Goal: Information Seeking & Learning: Learn about a topic

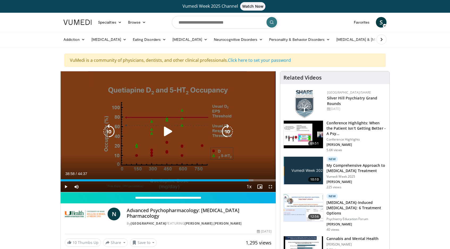
click at [161, 131] on icon "Video Player" at bounding box center [168, 131] width 15 height 15
click at [175, 134] on icon "Video Player" at bounding box center [168, 131] width 15 height 15
click at [163, 129] on icon "Video Player" at bounding box center [168, 131] width 15 height 15
click at [162, 128] on icon "Video Player" at bounding box center [168, 131] width 15 height 15
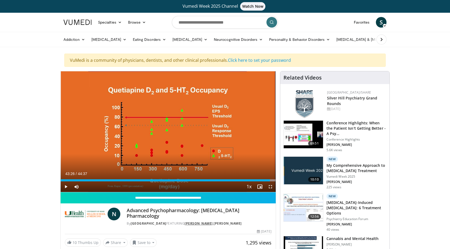
click at [206, 221] on link "[PERSON_NAME]" at bounding box center [198, 223] width 28 height 5
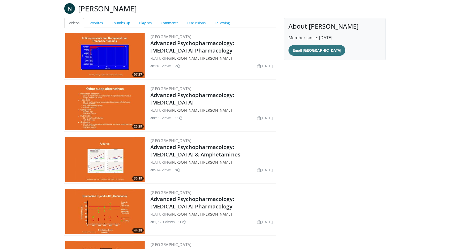
scroll to position [80, 0]
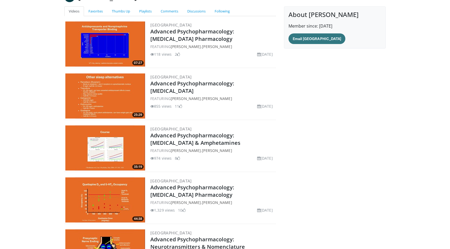
click at [108, 52] on img at bounding box center [105, 43] width 80 height 45
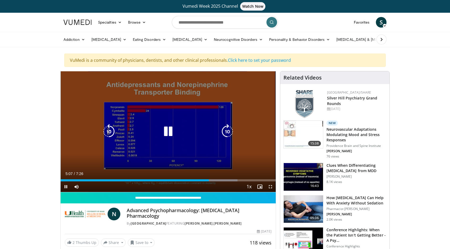
click at [164, 133] on icon "Video Player" at bounding box center [168, 131] width 15 height 15
click at [166, 132] on icon "Video Player" at bounding box center [168, 131] width 15 height 15
click at [167, 133] on icon "Video Player" at bounding box center [168, 131] width 15 height 15
click at [163, 131] on icon "Video Player" at bounding box center [168, 131] width 15 height 15
click at [170, 133] on icon "Video Player" at bounding box center [168, 131] width 15 height 15
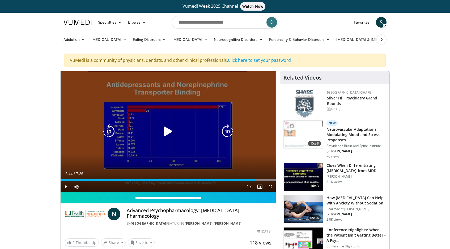
click at [171, 134] on icon "Video Player" at bounding box center [168, 131] width 15 height 15
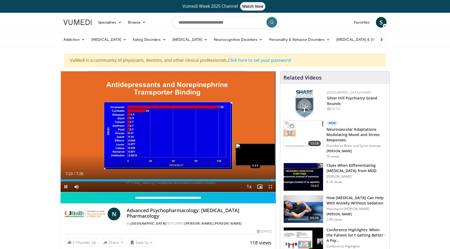
click at [271, 180] on div "Loaded : 100.00% 7:23 7:17" at bounding box center [168, 180] width 215 height 2
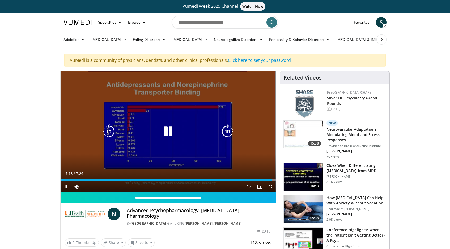
click at [253, 144] on div "10 seconds Tap to unmute" at bounding box center [168, 131] width 215 height 121
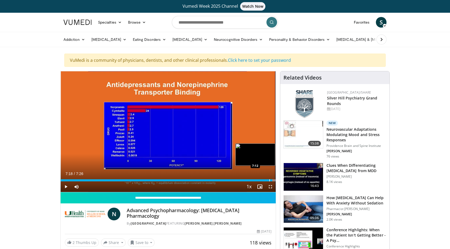
click at [269, 180] on div "Progress Bar" at bounding box center [269, 180] width 1 height 2
click at [268, 180] on div "Loaded : 100.00% 7:09 7:11" at bounding box center [168, 180] width 215 height 2
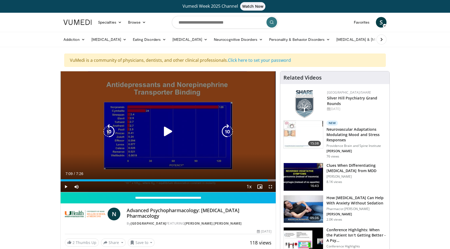
drag, startPoint x: 159, startPoint y: 137, endPoint x: 160, endPoint y: 144, distance: 6.4
click at [160, 144] on div "10 seconds Tap to unmute" at bounding box center [168, 131] width 215 height 121
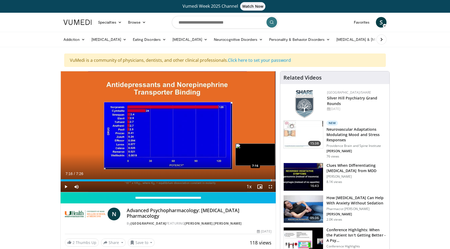
click at [271, 179] on div "Progress Bar" at bounding box center [271, 180] width 1 height 2
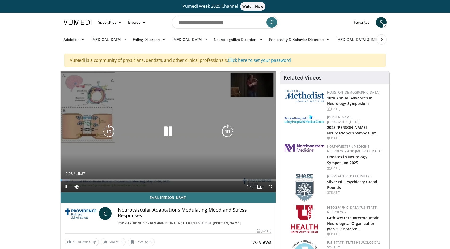
click at [170, 131] on icon "Video Player" at bounding box center [168, 131] width 15 height 15
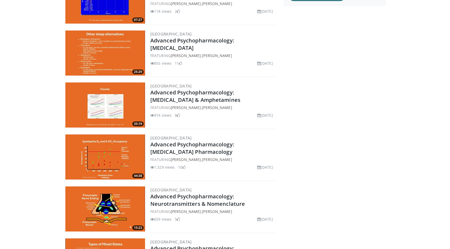
scroll to position [133, 0]
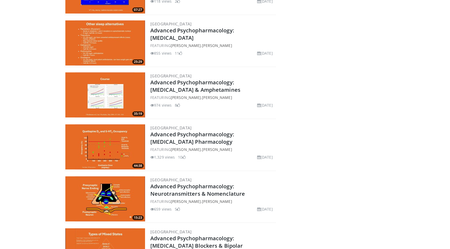
click at [85, 90] on img at bounding box center [105, 94] width 80 height 45
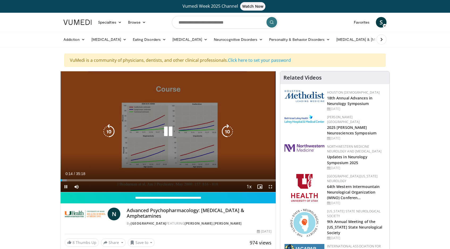
click at [175, 128] on icon "Video Player" at bounding box center [168, 131] width 15 height 15
click at [167, 135] on icon "Video Player" at bounding box center [168, 131] width 15 height 15
click at [169, 134] on icon "Video Player" at bounding box center [168, 131] width 15 height 15
click at [163, 128] on icon "Video Player" at bounding box center [168, 131] width 15 height 15
click at [160, 84] on div "10 seconds Tap to unmute" at bounding box center [168, 131] width 215 height 121
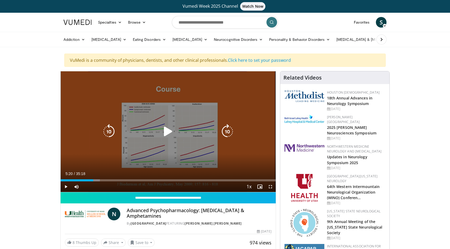
click at [167, 130] on icon "Video Player" at bounding box center [168, 131] width 15 height 15
click at [191, 143] on div "10 seconds Tap to unmute" at bounding box center [168, 131] width 215 height 121
click at [164, 127] on icon "Video Player" at bounding box center [168, 131] width 15 height 15
click at [154, 82] on div "10 seconds Tap to unmute" at bounding box center [168, 131] width 215 height 121
click at [169, 139] on icon "Video Player" at bounding box center [168, 131] width 15 height 15
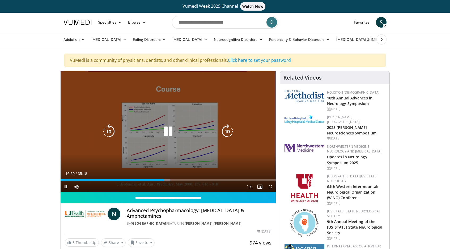
click at [108, 96] on div "10 seconds Tap to unmute" at bounding box center [168, 131] width 215 height 121
click at [165, 136] on icon "Video Player" at bounding box center [168, 131] width 15 height 15
click at [96, 91] on div "10 seconds Tap to unmute" at bounding box center [168, 131] width 215 height 121
click at [159, 126] on div "10 seconds Tap to unmute" at bounding box center [168, 131] width 215 height 121
click at [158, 132] on div "Video Player" at bounding box center [168, 131] width 129 height 11
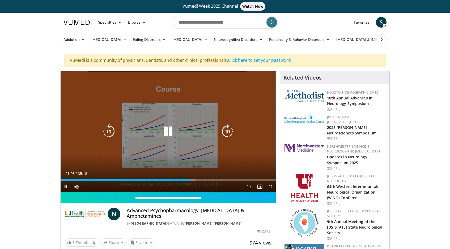
click at [167, 129] on icon "Video Player" at bounding box center [168, 131] width 15 height 15
click at [172, 132] on icon "Video Player" at bounding box center [168, 131] width 15 height 15
click at [76, 126] on div "10 seconds Tap to unmute" at bounding box center [168, 131] width 215 height 121
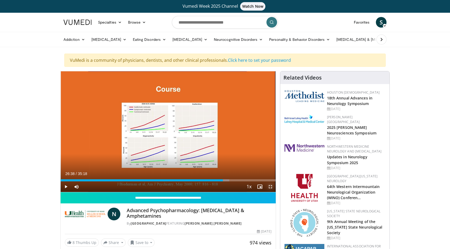
click at [272, 187] on span "Video Player" at bounding box center [270, 187] width 11 height 11
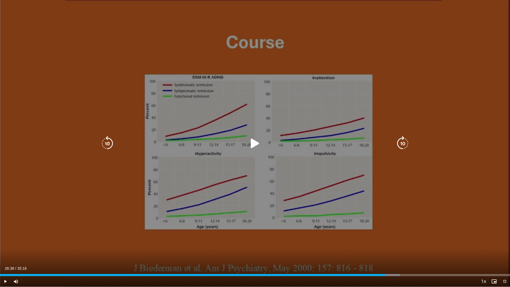
click at [246, 159] on div "10 seconds Tap to unmute" at bounding box center [255, 143] width 510 height 286
click at [34, 27] on div "10 seconds Tap to unmute" at bounding box center [255, 143] width 510 height 286
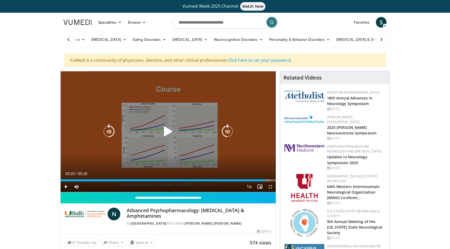
click at [169, 125] on icon "Video Player" at bounding box center [168, 131] width 15 height 15
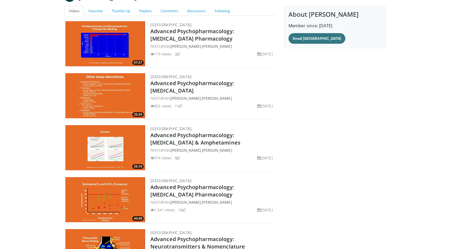
scroll to position [80, 0]
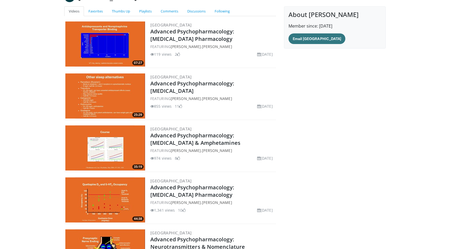
click at [112, 101] on img at bounding box center [105, 96] width 80 height 45
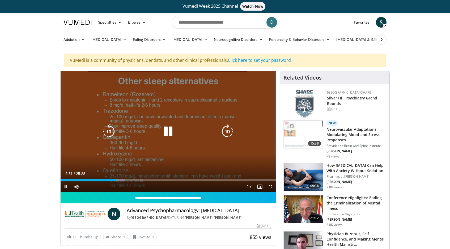
click at [166, 133] on icon "Video Player" at bounding box center [168, 131] width 15 height 15
click at [127, 145] on div "10 seconds Tap to unmute" at bounding box center [168, 131] width 215 height 121
click at [165, 132] on icon "Video Player" at bounding box center [168, 131] width 15 height 15
click at [167, 132] on icon "Video Player" at bounding box center [168, 131] width 15 height 15
click at [176, 134] on div "Video Player" at bounding box center [168, 131] width 129 height 11
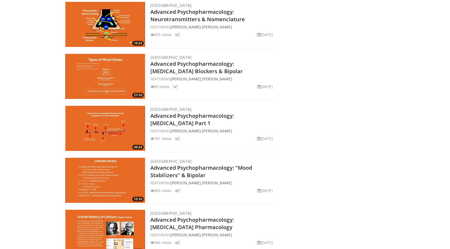
scroll to position [345, 0]
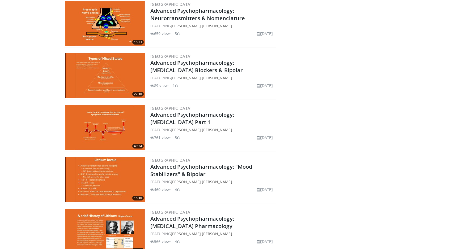
click at [100, 117] on img at bounding box center [105, 127] width 80 height 45
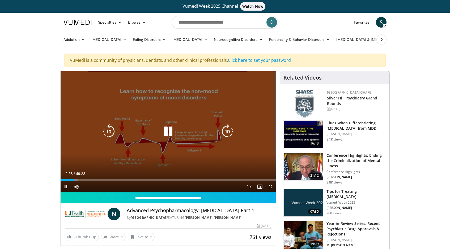
click at [173, 131] on icon "Video Player" at bounding box center [168, 131] width 15 height 15
click at [161, 148] on div "10 seconds Tap to unmute" at bounding box center [168, 131] width 215 height 121
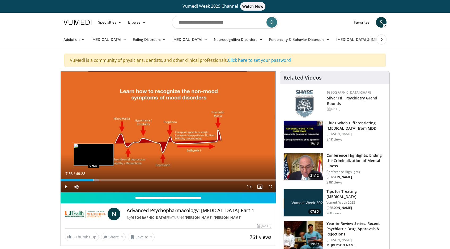
click at [93, 181] on div "Progress Bar" at bounding box center [93, 180] width 1 height 2
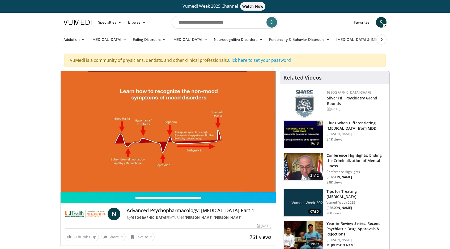
click at [92, 181] on video-js "**********" at bounding box center [168, 131] width 215 height 121
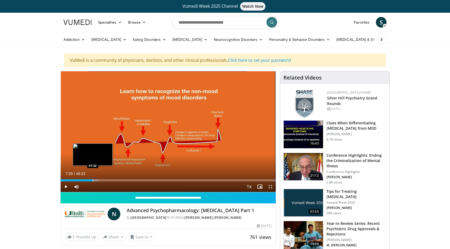
click at [93, 181] on div "Loaded : 17.74% 07:29 07:22" at bounding box center [168, 180] width 215 height 2
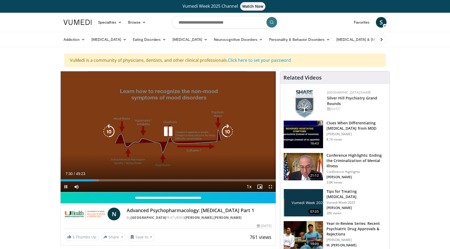
click at [132, 147] on div "10 seconds Tap to unmute" at bounding box center [168, 131] width 215 height 121
click at [165, 130] on icon "Video Player" at bounding box center [168, 131] width 15 height 15
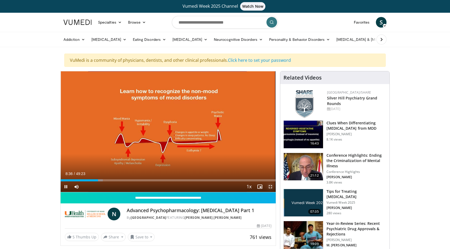
click at [269, 186] on span "Video Player" at bounding box center [270, 187] width 11 height 11
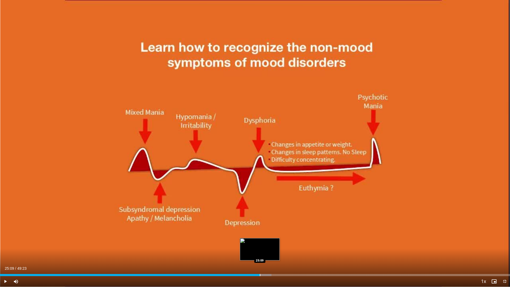
click at [260, 249] on div "Progress Bar" at bounding box center [260, 275] width 1 height 2
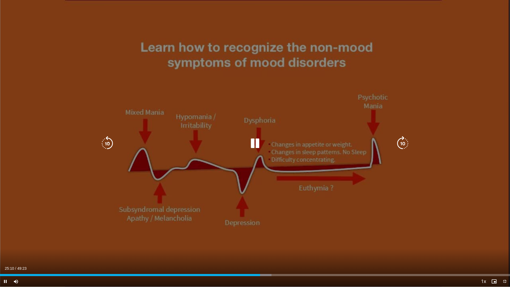
click at [253, 140] on icon "Video Player" at bounding box center [254, 143] width 15 height 15
click at [247, 139] on div "Video Player" at bounding box center [255, 143] width 306 height 11
click at [252, 145] on icon "Video Player" at bounding box center [254, 143] width 15 height 15
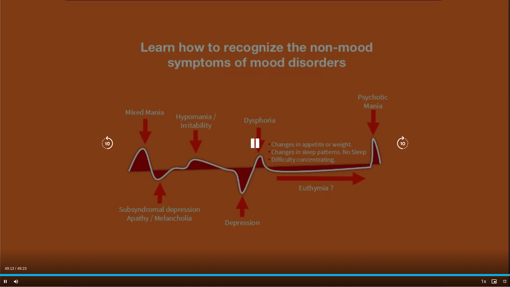
click at [78, 89] on div "10 seconds Tap to unmute" at bounding box center [255, 143] width 510 height 286
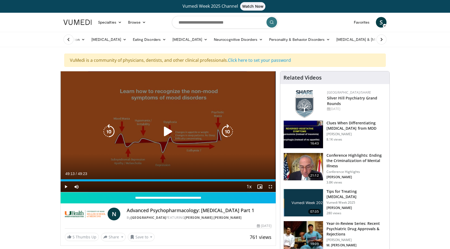
click at [167, 127] on icon "Video Player" at bounding box center [168, 131] width 15 height 15
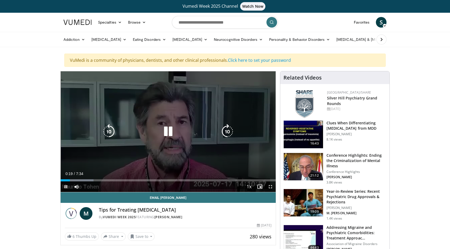
click at [178, 136] on div "Video Player" at bounding box center [168, 131] width 129 height 11
click at [169, 133] on icon "Video Player" at bounding box center [168, 131] width 15 height 15
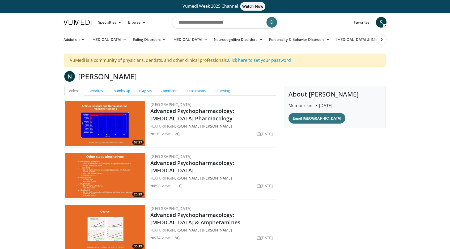
scroll to position [345, 0]
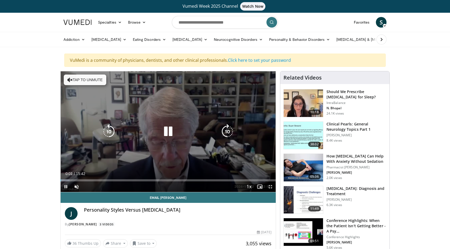
click at [170, 129] on icon "Video Player" at bounding box center [168, 131] width 15 height 15
